Goal: Transaction & Acquisition: Purchase product/service

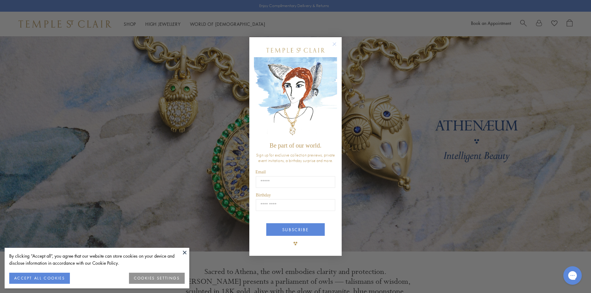
click at [334, 42] on circle "Close dialog" at bounding box center [334, 43] width 7 height 7
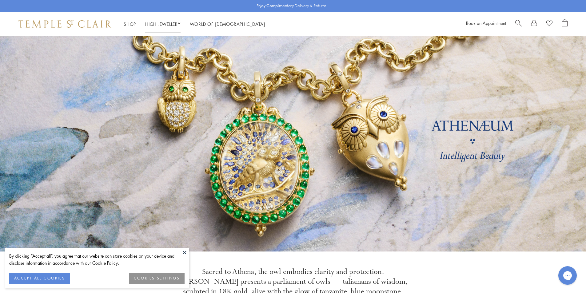
click at [159, 23] on link "High Jewellery High Jewellery" at bounding box center [162, 24] width 35 height 6
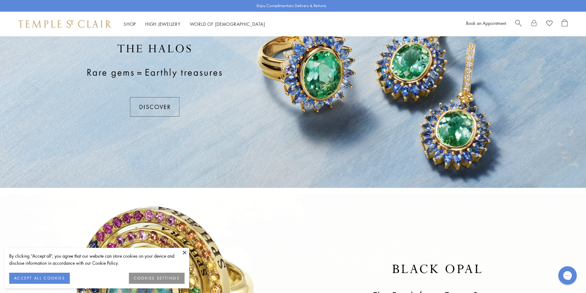
scroll to position [31, 0]
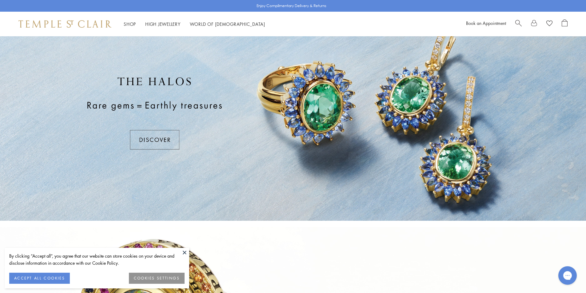
click at [158, 137] on div at bounding box center [293, 113] width 586 height 215
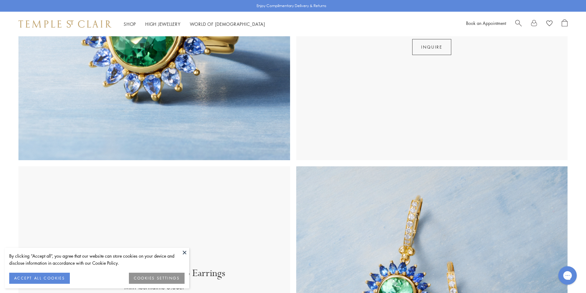
scroll to position [523, 0]
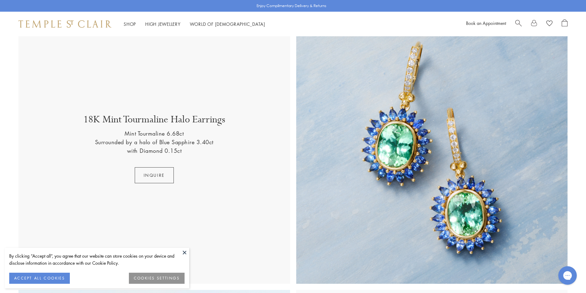
click at [186, 252] on button at bounding box center [184, 252] width 9 height 9
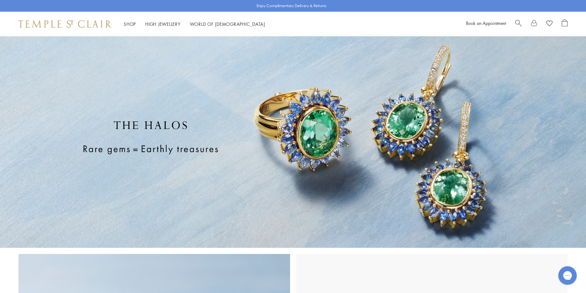
scroll to position [0, 0]
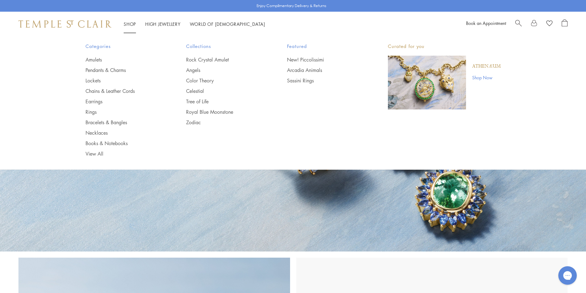
click at [129, 24] on link "Shop Shop" at bounding box center [130, 24] width 12 height 6
click at [90, 112] on link "Rings" at bounding box center [124, 112] width 76 height 7
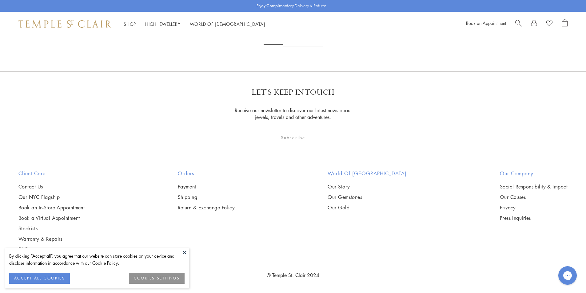
scroll to position [2493, 0]
click at [0, 0] on img at bounding box center [0, 0] width 0 height 0
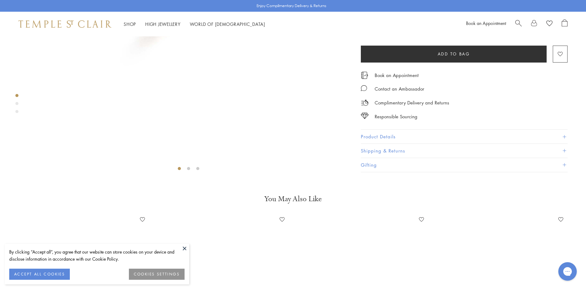
scroll to position [67, 0]
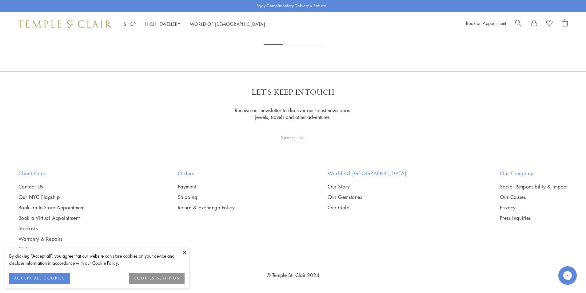
scroll to position [2983, 0]
